Goal: Task Accomplishment & Management: Use online tool/utility

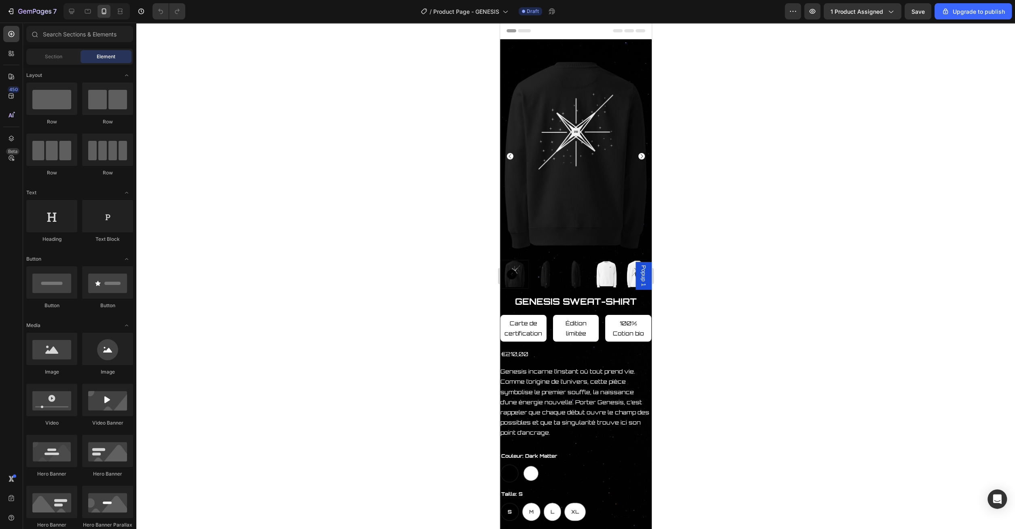
click at [725, 433] on div at bounding box center [575, 276] width 879 height 506
click at [100, 12] on icon at bounding box center [104, 11] width 8 height 8
click at [528, 30] on span "Header" at bounding box center [524, 31] width 18 height 8
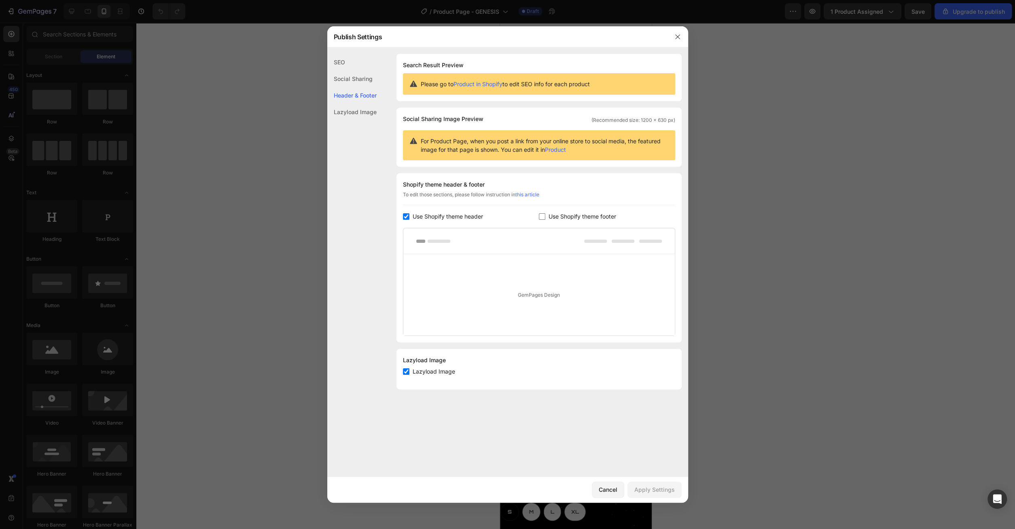
click at [785, 152] on div at bounding box center [507, 264] width 1015 height 529
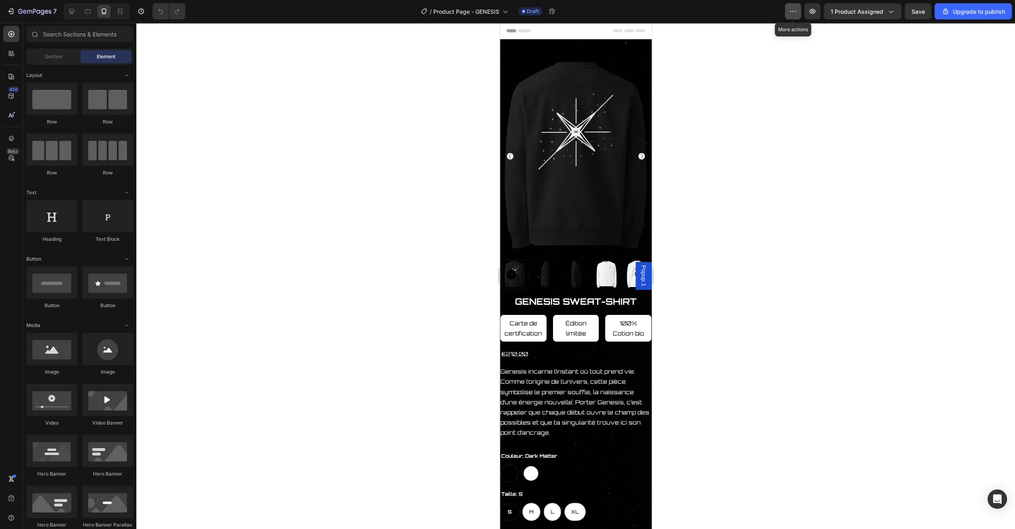
click at [795, 11] on icon "button" at bounding box center [795, 11] width 1 height 1
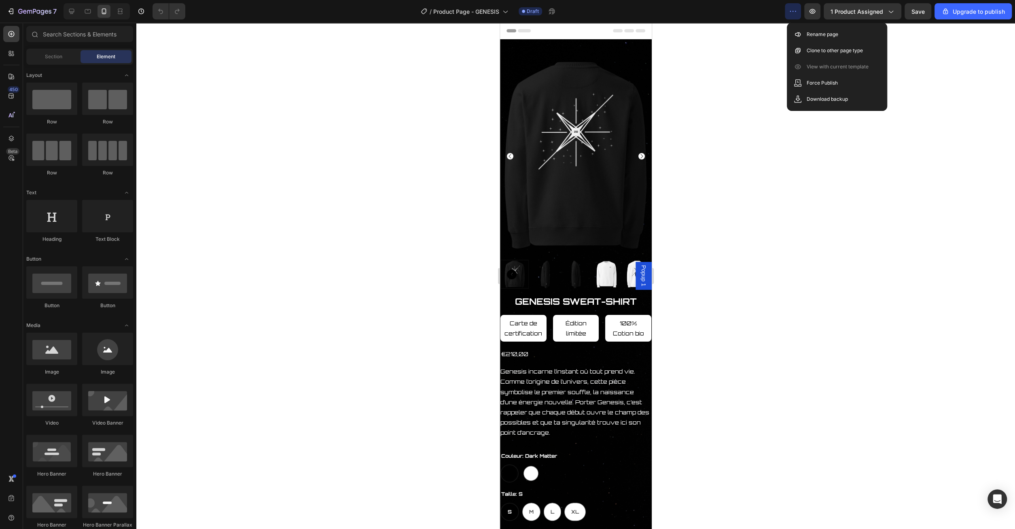
click at [795, 11] on icon "button" at bounding box center [795, 11] width 1 height 1
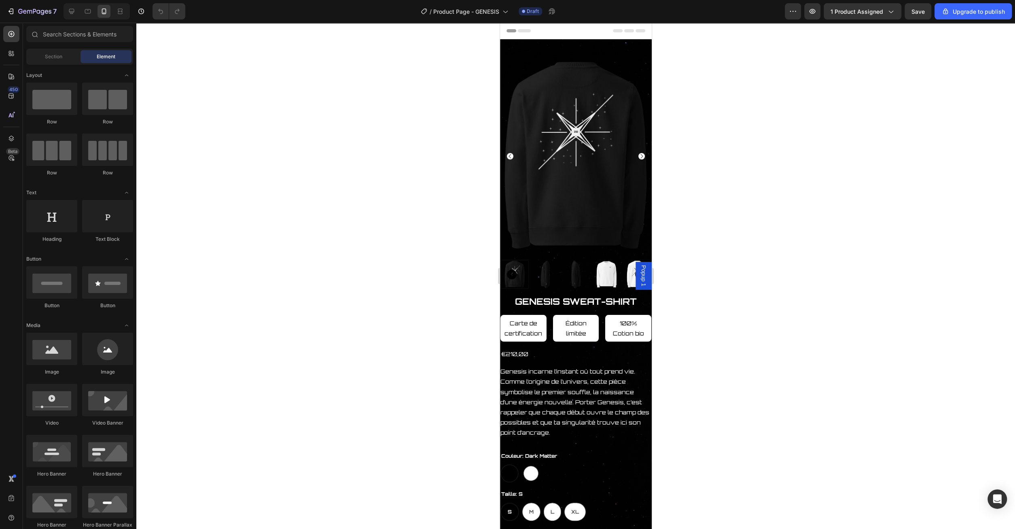
click at [667, 127] on div at bounding box center [575, 276] width 879 height 506
click at [87, 16] on div at bounding box center [87, 11] width 13 height 13
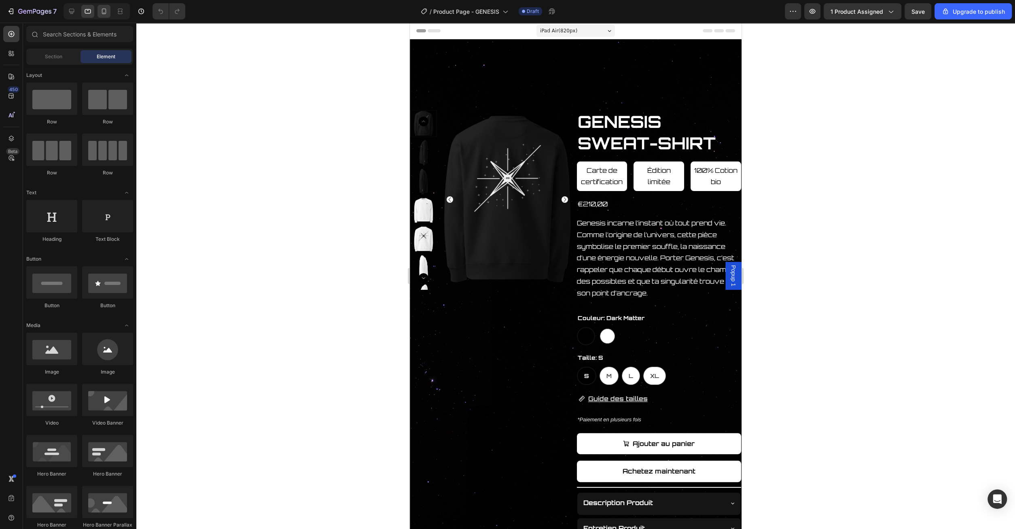
click at [102, 13] on icon at bounding box center [104, 11] width 8 height 8
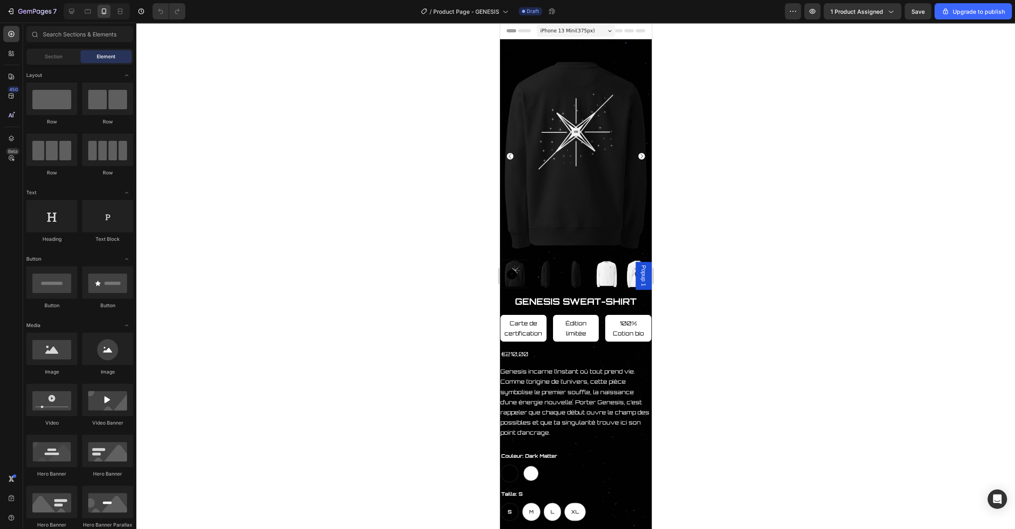
click at [607, 33] on div "iPhone 13 Mini ( 375 px)" at bounding box center [575, 31] width 78 height 12
click at [587, 89] on span "iPhone 15 Pro Max" at bounding box center [578, 92] width 45 height 8
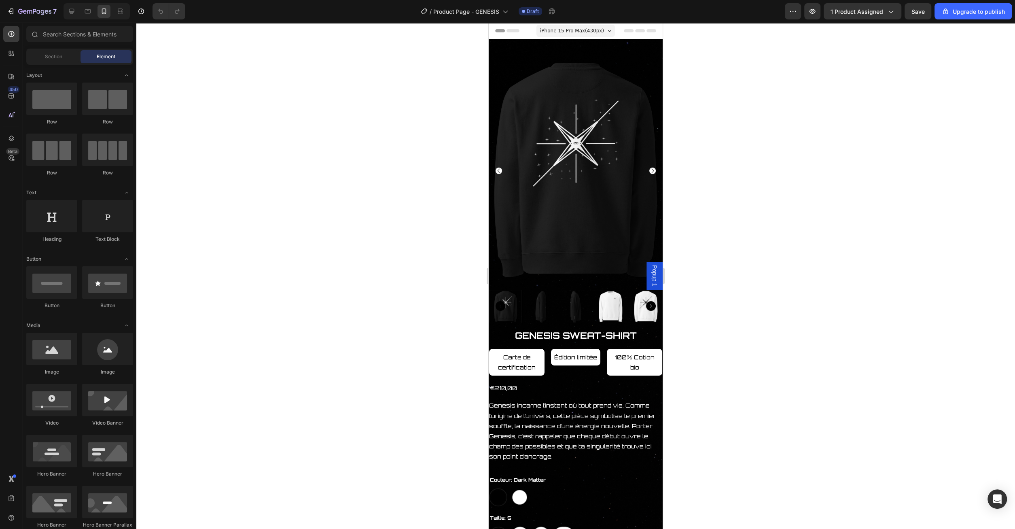
click at [585, 30] on span "iPhone 15 Pro Max ( 430 px)" at bounding box center [572, 31] width 64 height 8
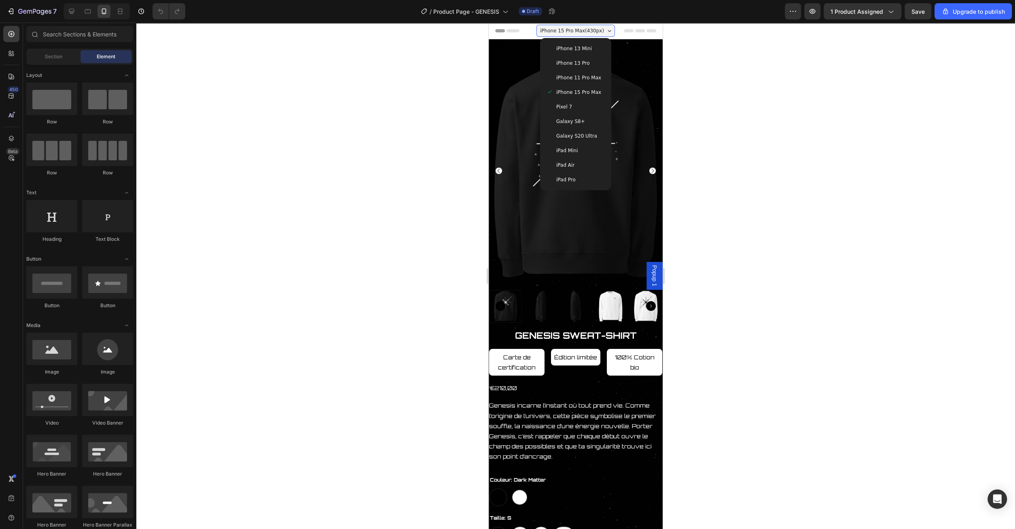
click at [581, 67] on span "iPhone 13 Pro" at bounding box center [572, 63] width 33 height 8
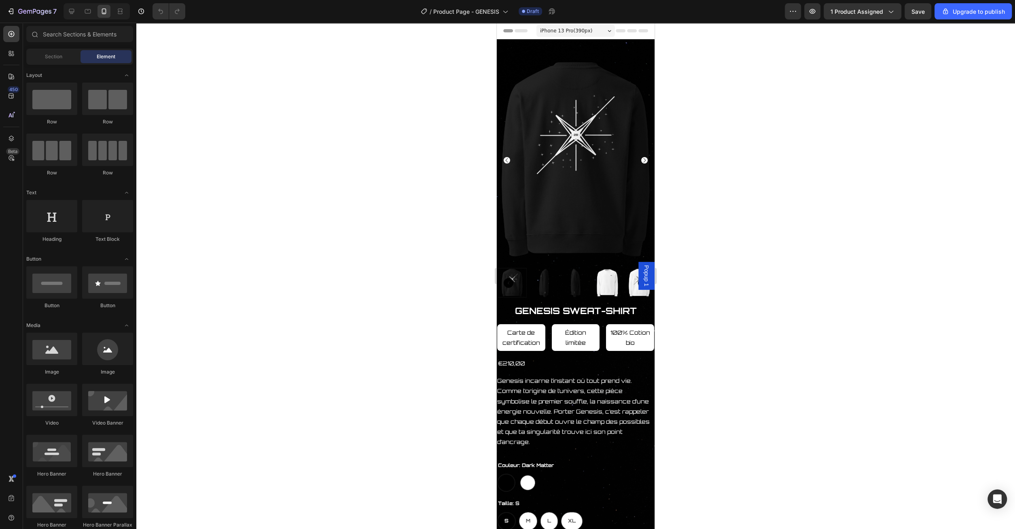
click at [687, 129] on div at bounding box center [575, 276] width 879 height 506
click at [71, 7] on div at bounding box center [71, 11] width 13 height 13
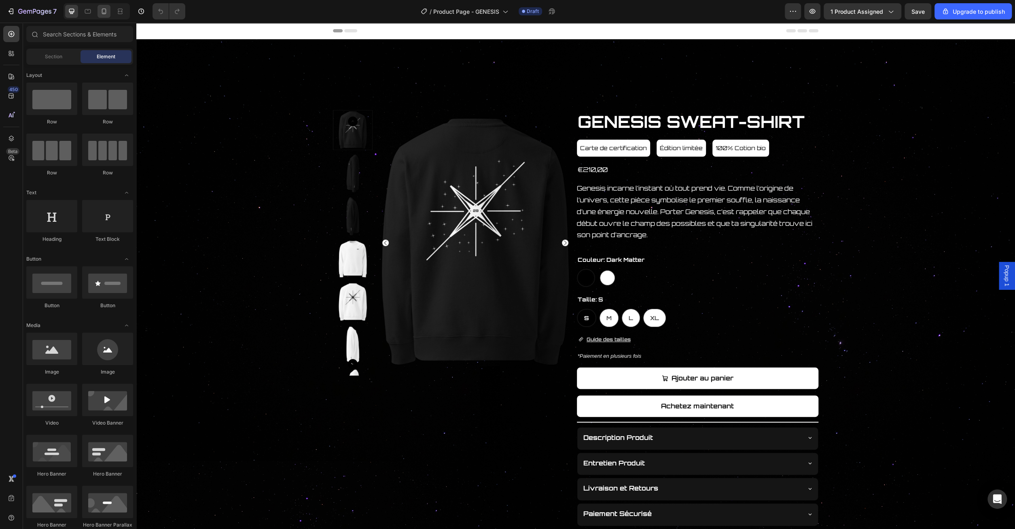
click at [109, 13] on div at bounding box center [103, 11] width 13 height 13
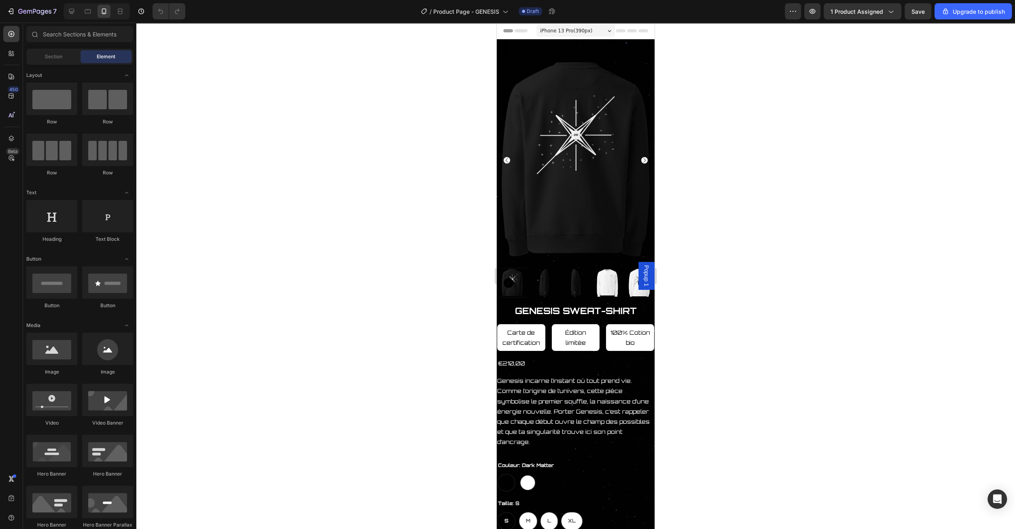
click at [695, 323] on div at bounding box center [575, 276] width 879 height 506
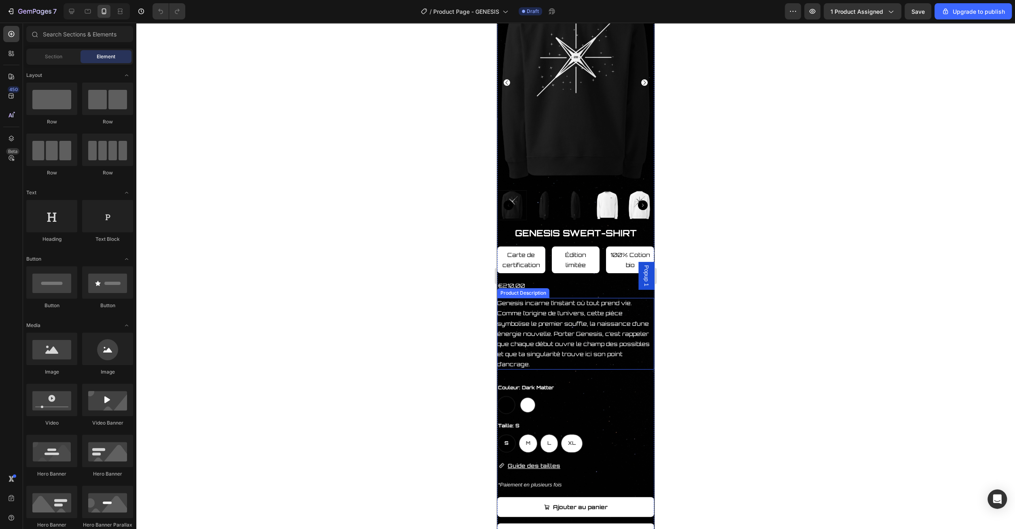
scroll to position [84, 0]
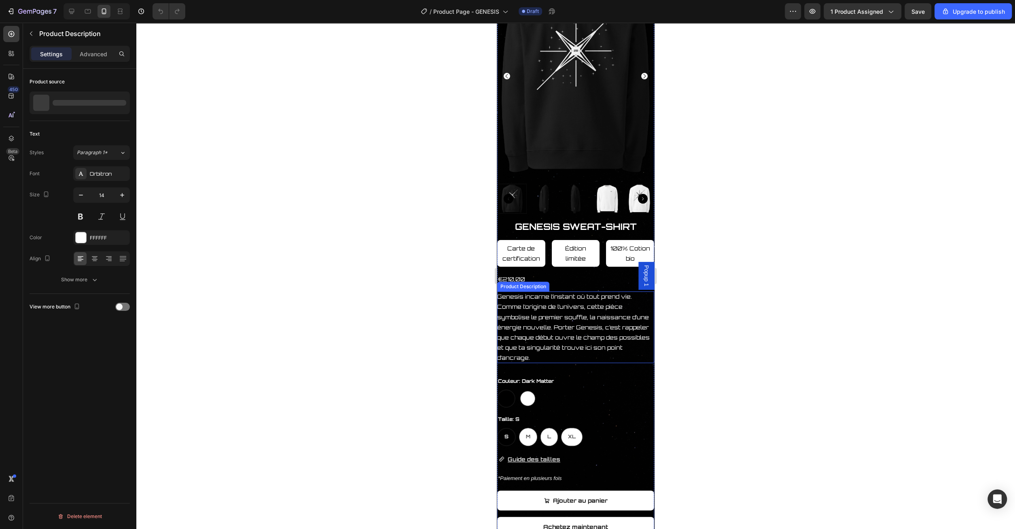
click at [636, 324] on div "Genesis incarne l’instant où tout prend vie. Comme l’origine de l’univers, cett…" at bounding box center [575, 326] width 157 height 71
click at [91, 259] on icon at bounding box center [95, 258] width 8 height 8
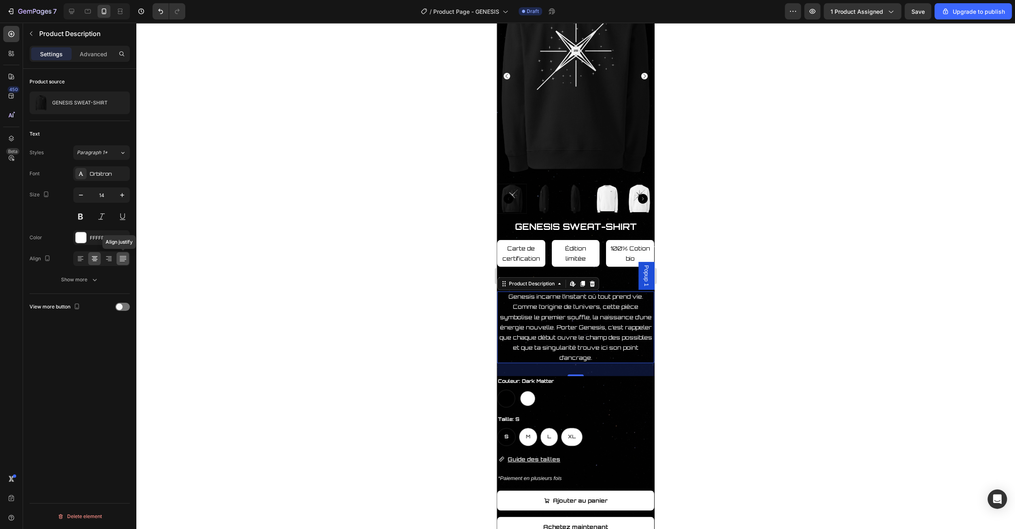
click at [119, 256] on icon at bounding box center [123, 258] width 8 height 8
click at [74, 15] on icon at bounding box center [72, 11] width 8 height 8
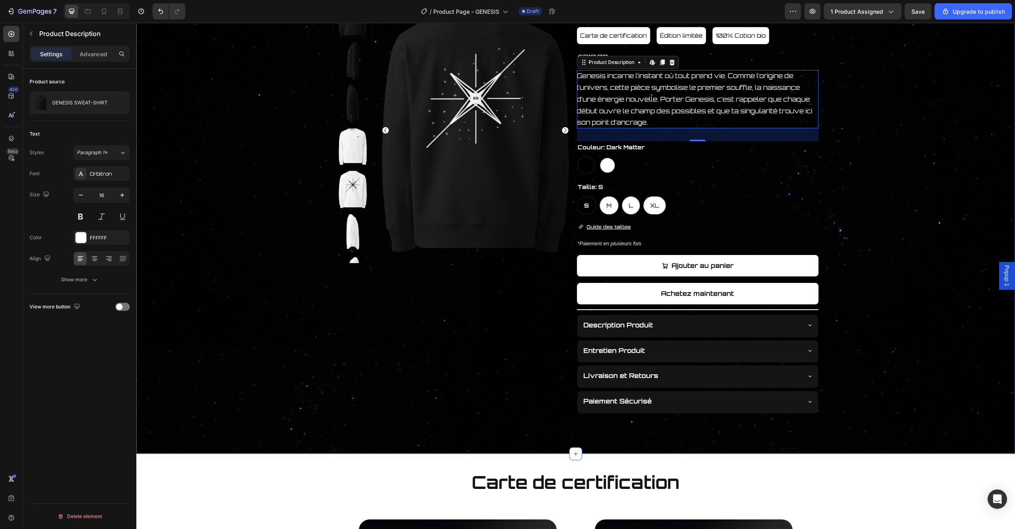
scroll to position [89, 0]
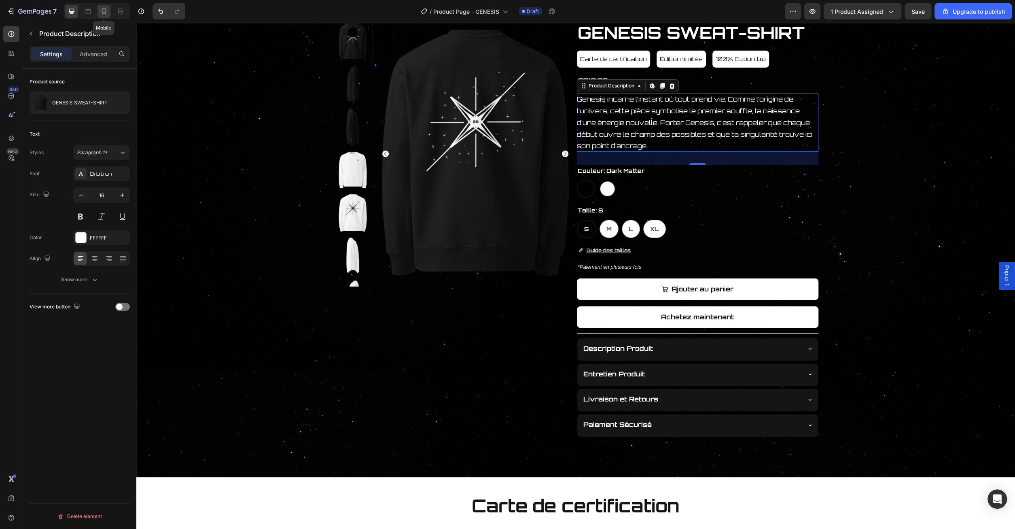
click at [106, 11] on icon at bounding box center [104, 11] width 8 height 8
type input "14"
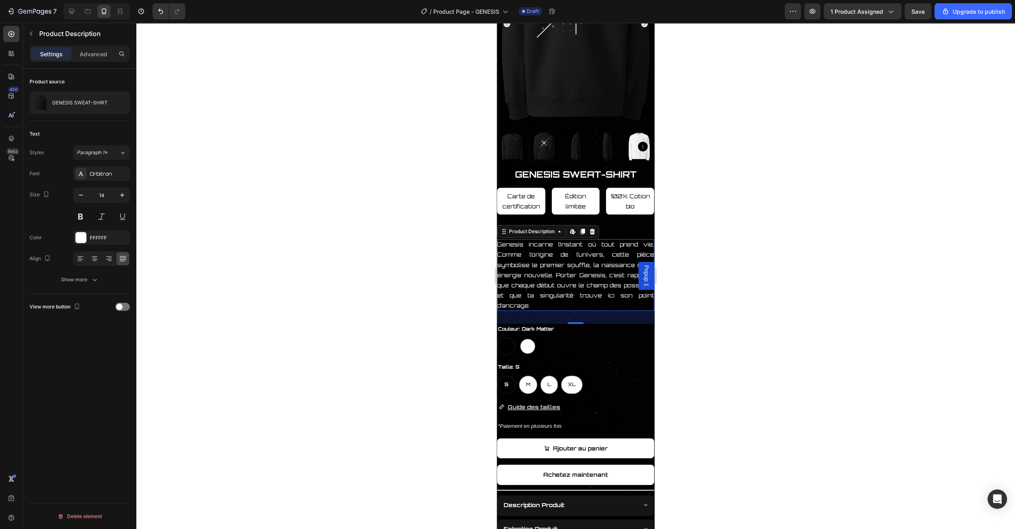
scroll to position [114, 0]
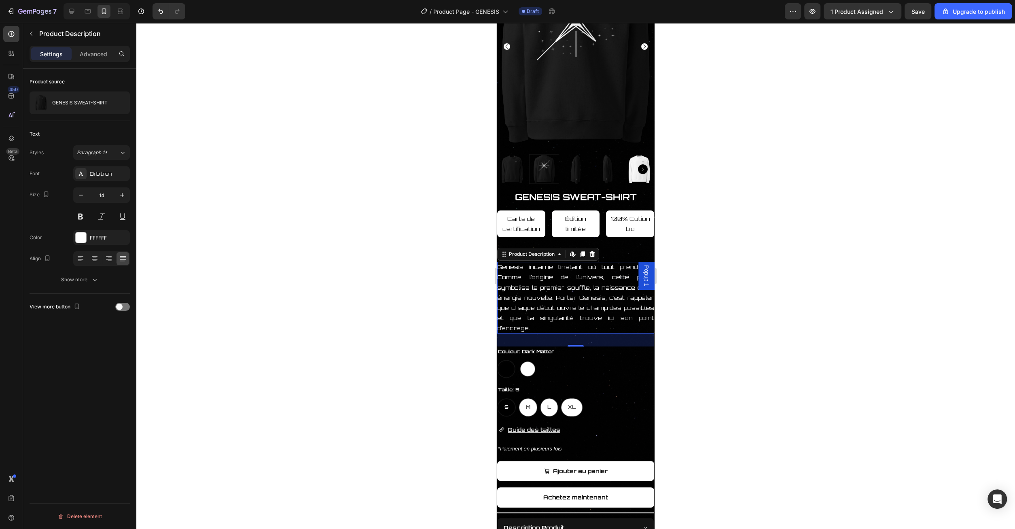
click at [358, 290] on div at bounding box center [575, 276] width 879 height 506
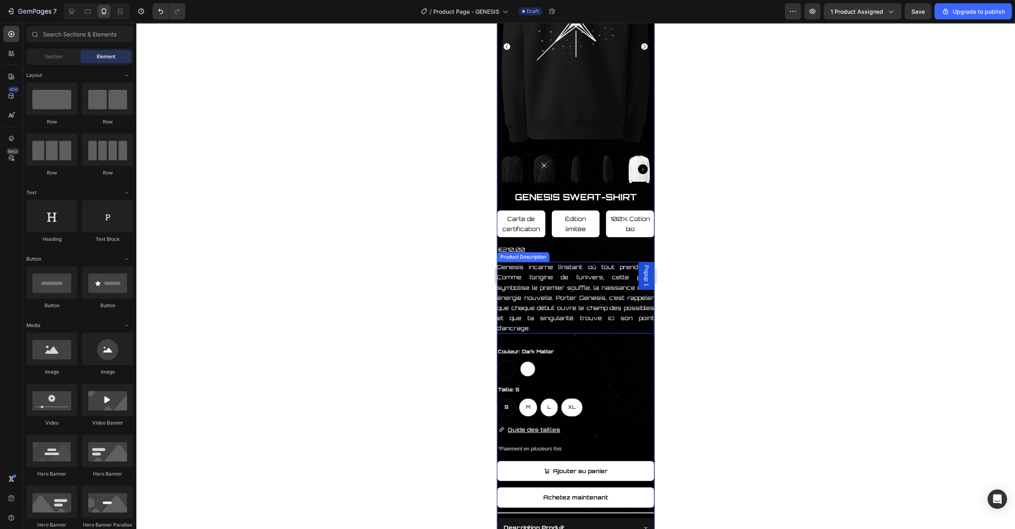
click at [536, 284] on p "Genesis incarne l’instant où tout prend vie. Comme l’origine de l’univers, cett…" at bounding box center [575, 297] width 157 height 68
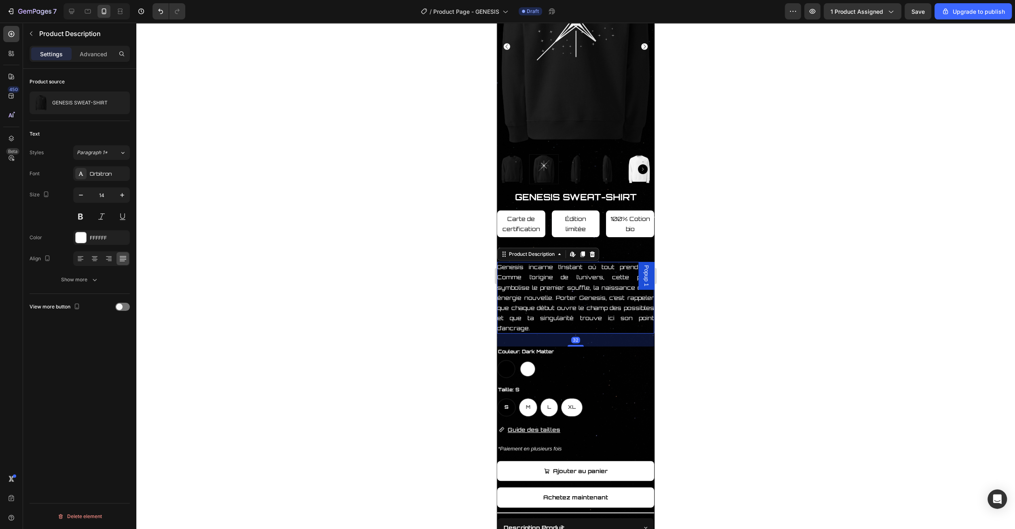
click at [72, 256] on div "Align" at bounding box center [80, 258] width 100 height 15
click at [76, 256] on div at bounding box center [80, 258] width 13 height 13
click at [412, 273] on div at bounding box center [575, 276] width 879 height 506
